Goal: Task Accomplishment & Management: Manage account settings

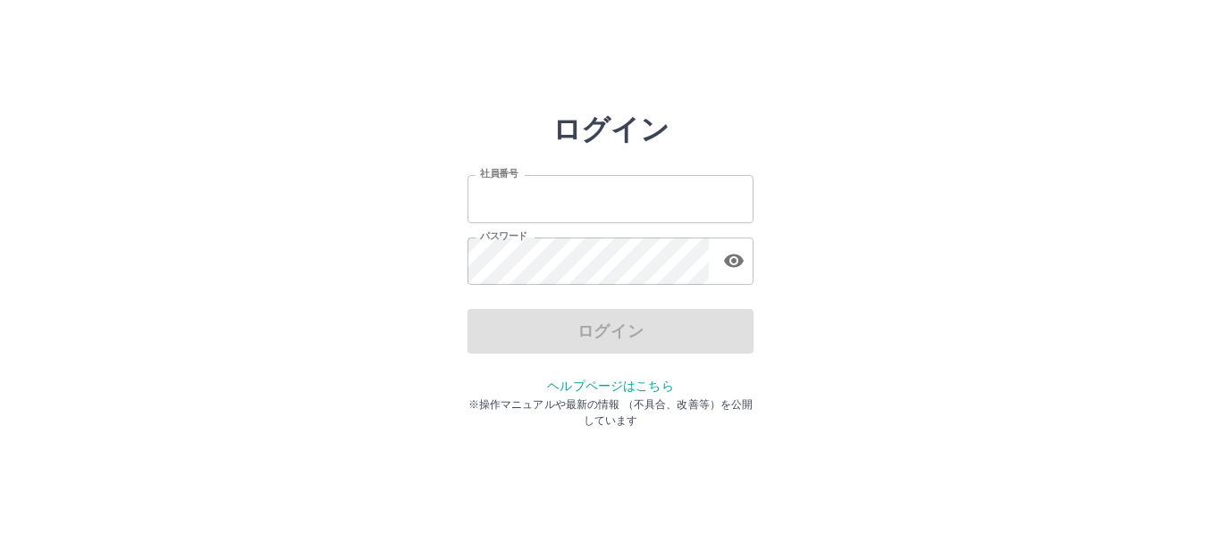
type input "*******"
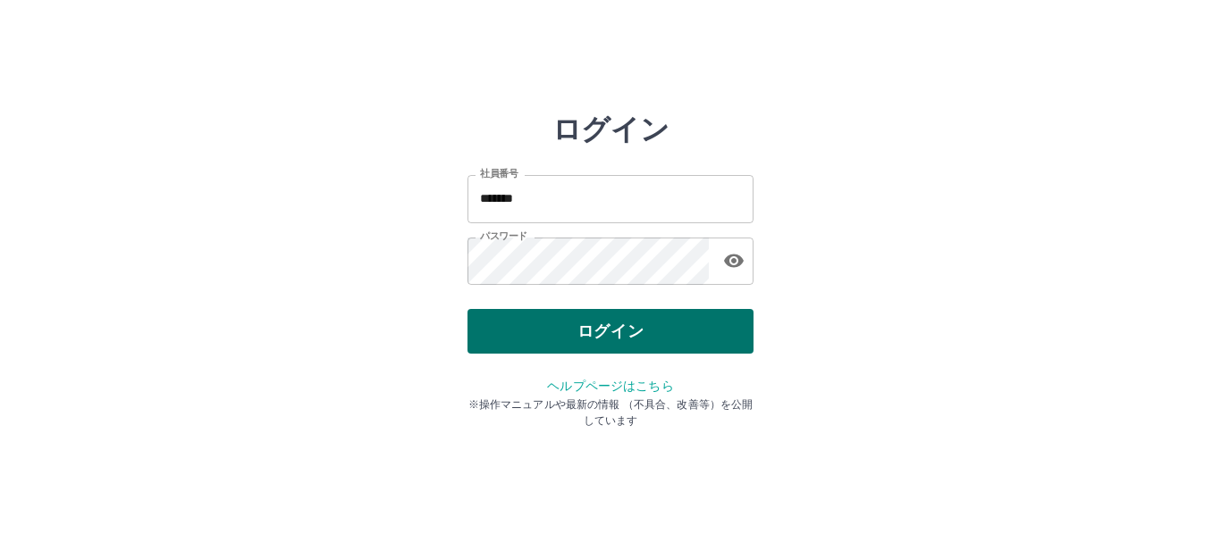
click at [610, 335] on div "ログイン" at bounding box center [610, 331] width 286 height 45
click at [610, 335] on button "ログイン" at bounding box center [610, 331] width 286 height 45
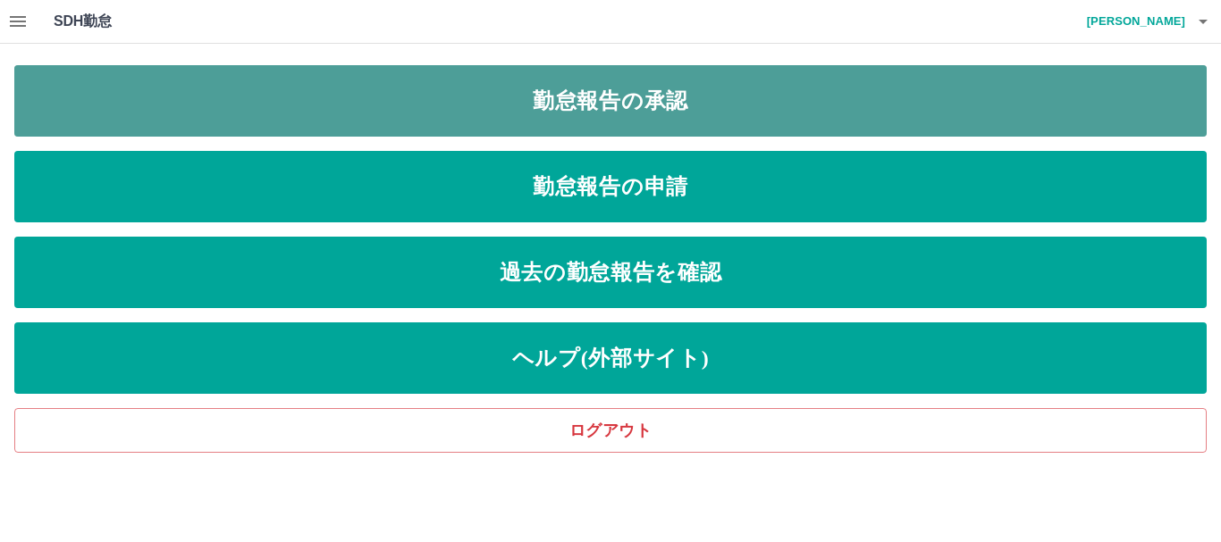
click at [656, 119] on link "勤怠報告の承認" at bounding box center [610, 100] width 1192 height 71
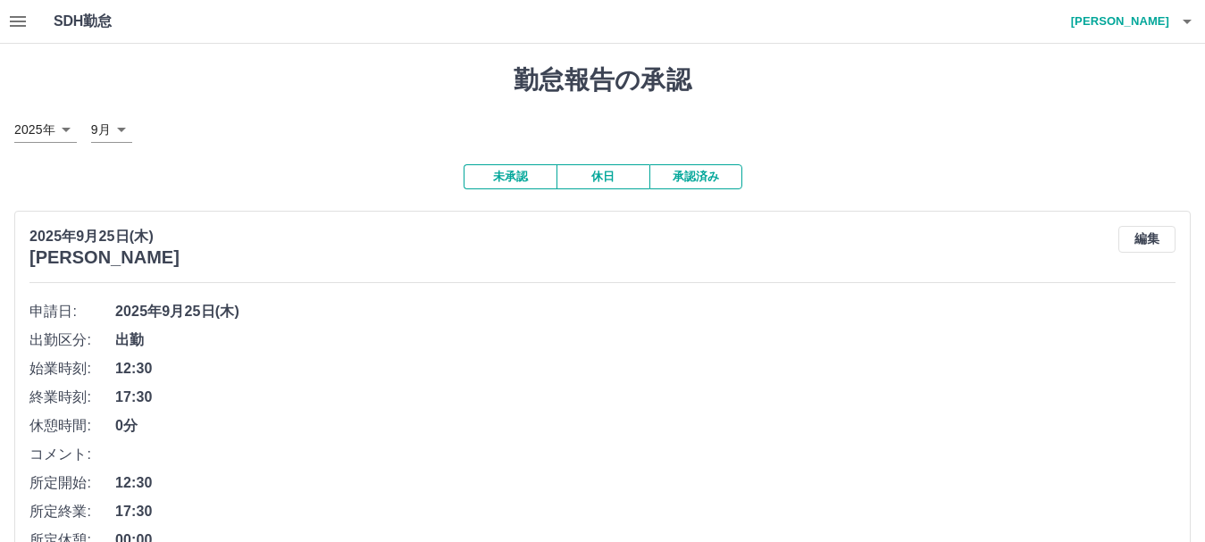
click at [15, 21] on icon "button" at bounding box center [18, 21] width 16 height 11
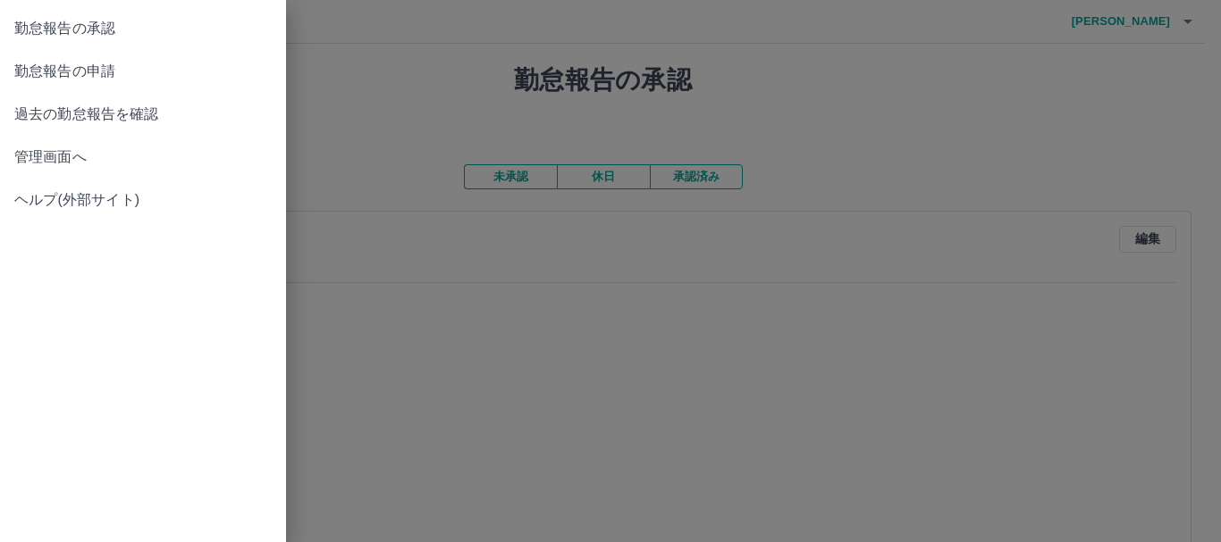
click at [26, 163] on span "管理画面へ" at bounding box center [142, 157] width 257 height 21
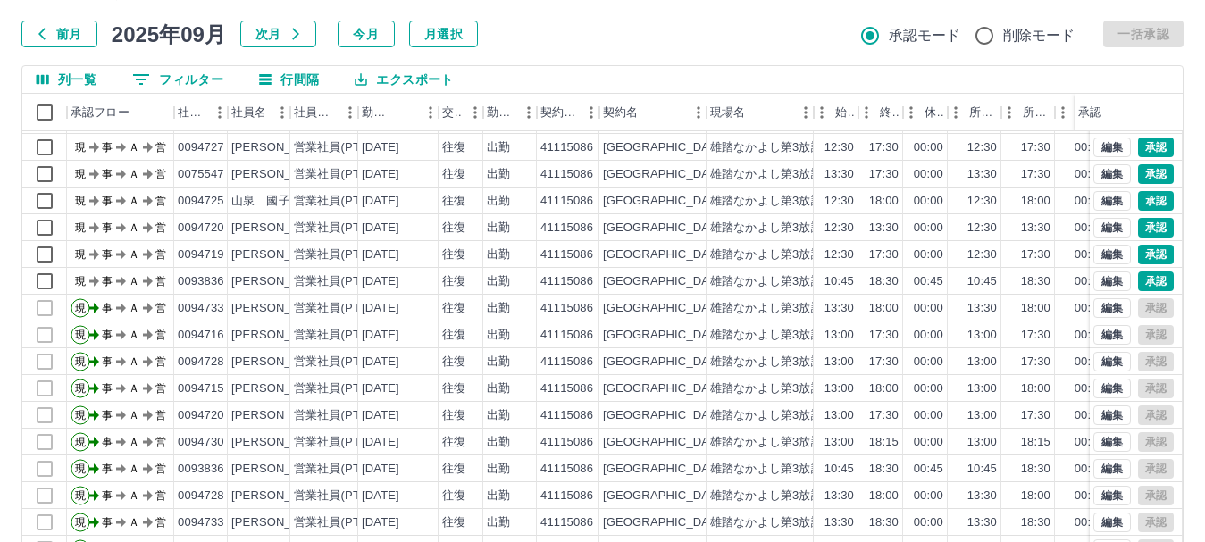
scroll to position [213, 0]
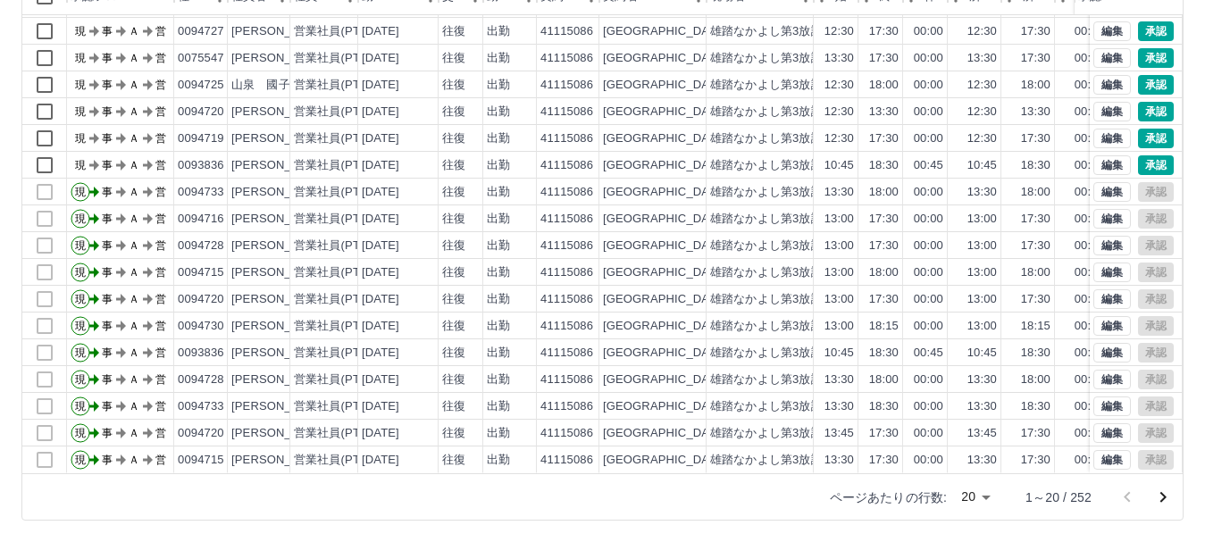
click at [1162, 494] on icon "次のページへ" at bounding box center [1164, 497] width 6 height 11
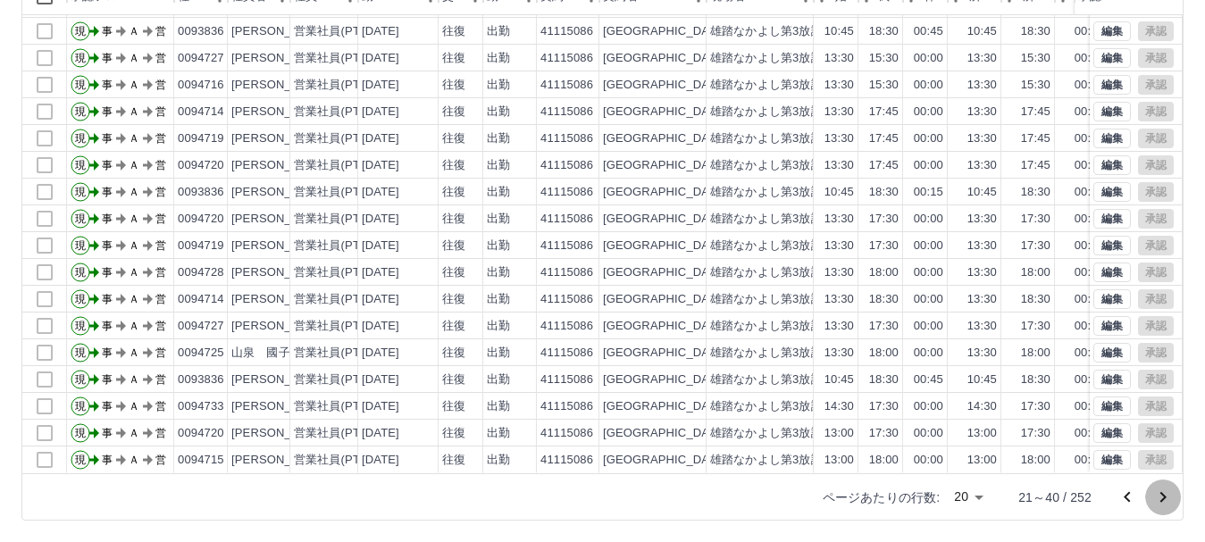
click at [1166, 496] on icon "次のページへ" at bounding box center [1163, 497] width 21 height 21
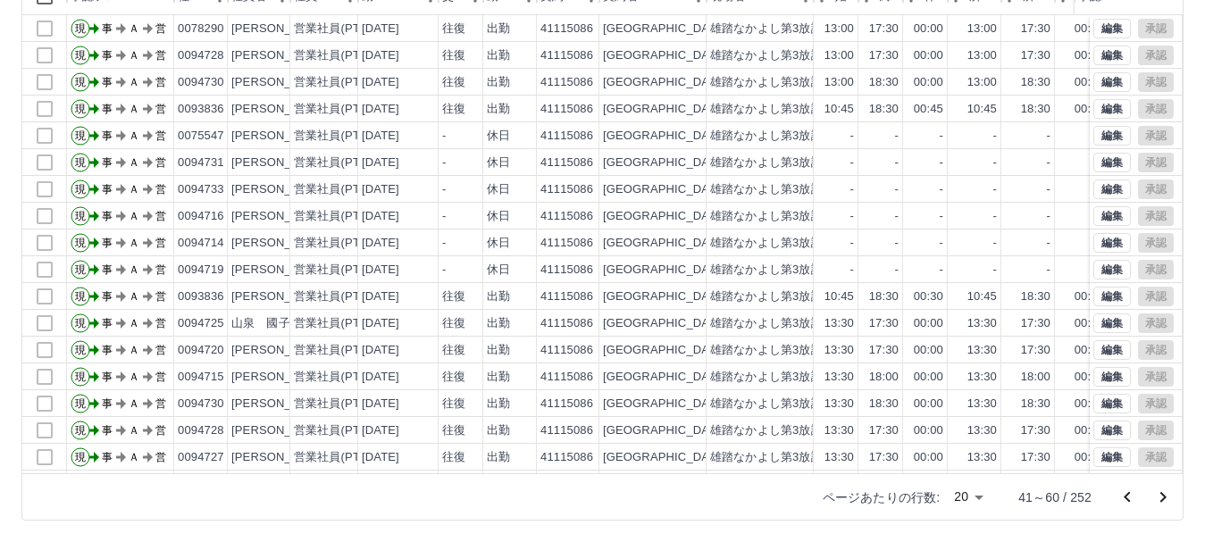
scroll to position [93, 0]
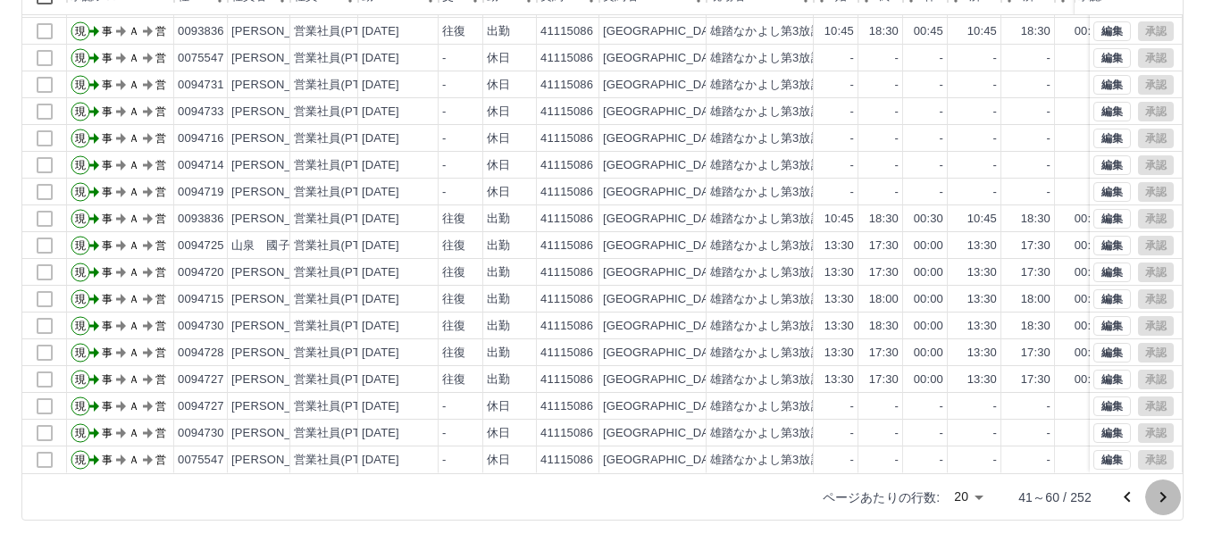
click at [1166, 496] on icon "次のページへ" at bounding box center [1163, 497] width 21 height 21
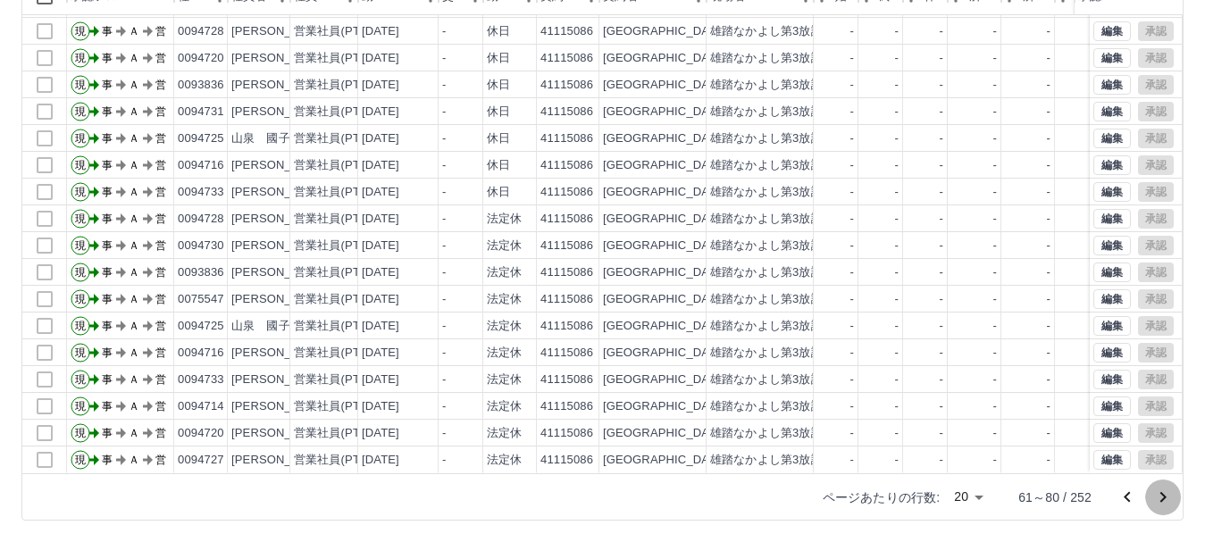
click at [1160, 491] on icon "次のページへ" at bounding box center [1163, 497] width 21 height 21
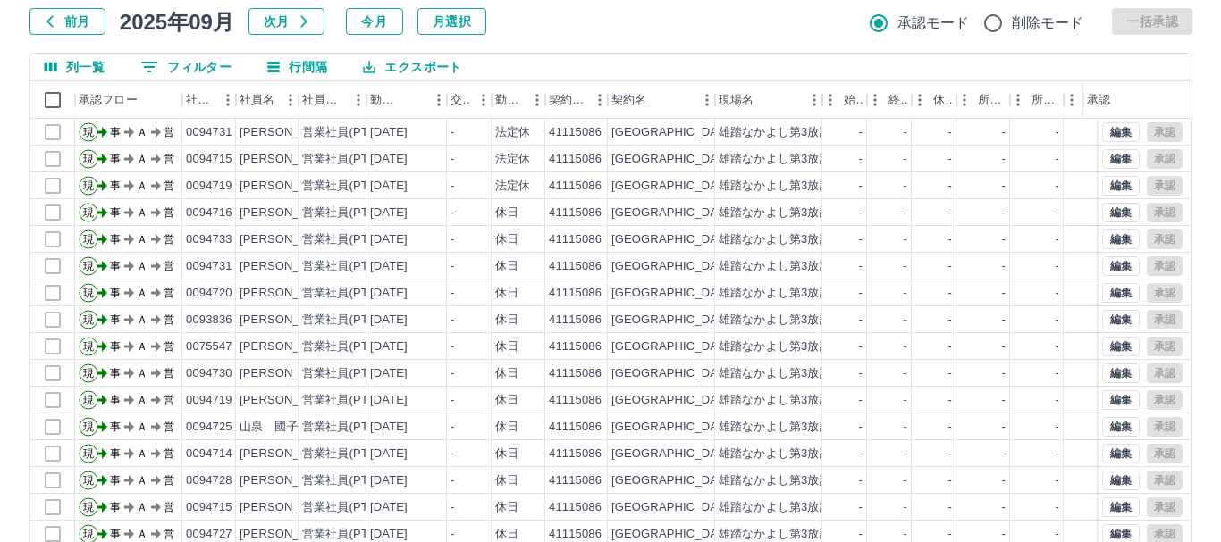
scroll to position [0, 0]
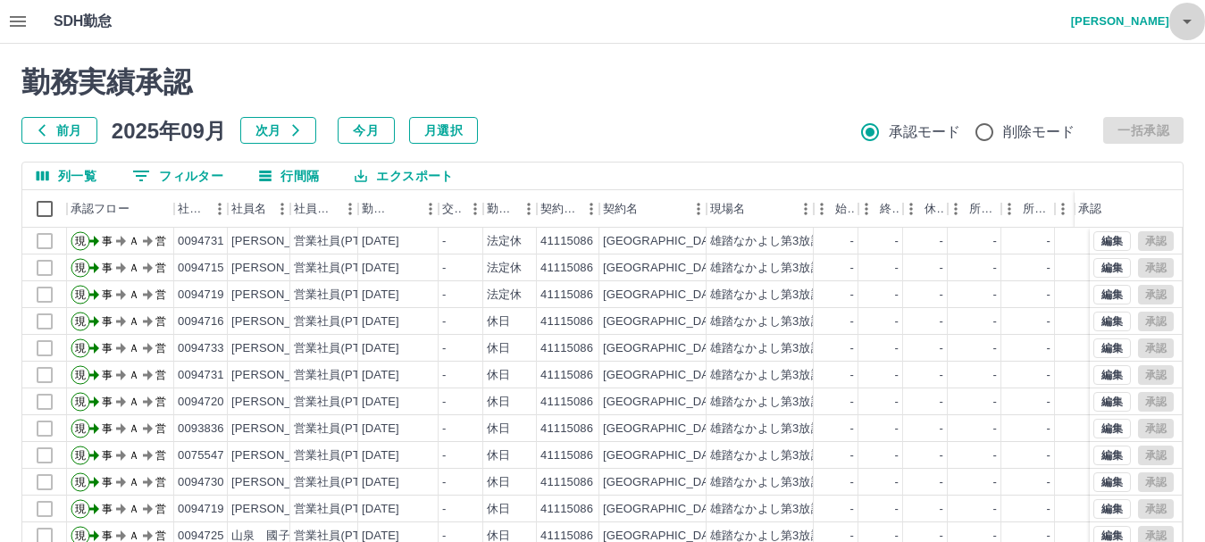
click at [1191, 20] on icon "button" at bounding box center [1187, 22] width 9 height 4
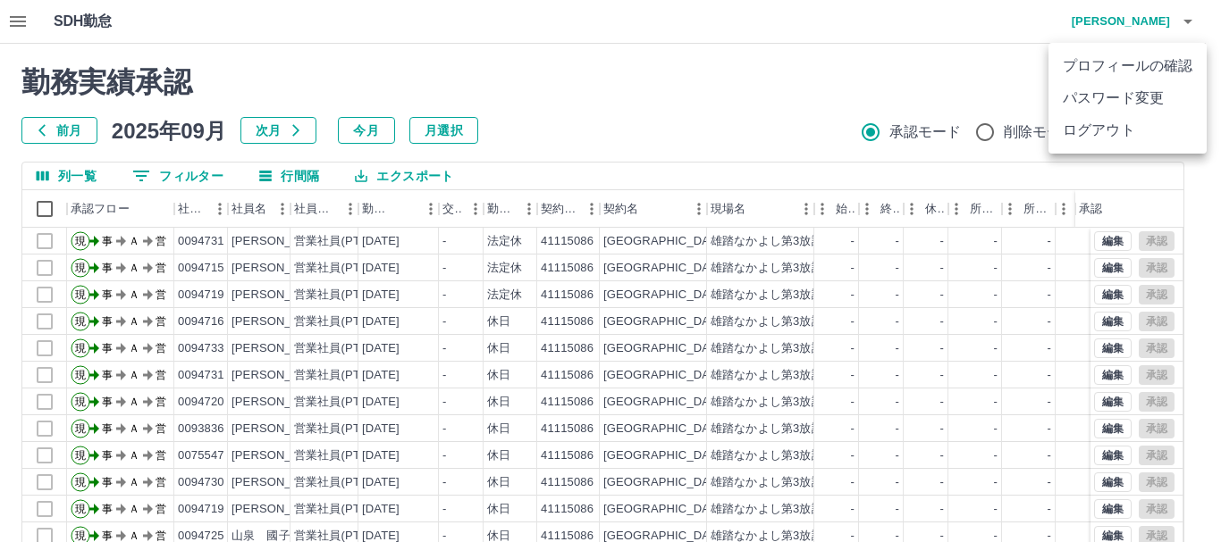
click at [1126, 139] on li "ログアウト" at bounding box center [1127, 130] width 158 height 32
